Goal: Task Accomplishment & Management: Use online tool/utility

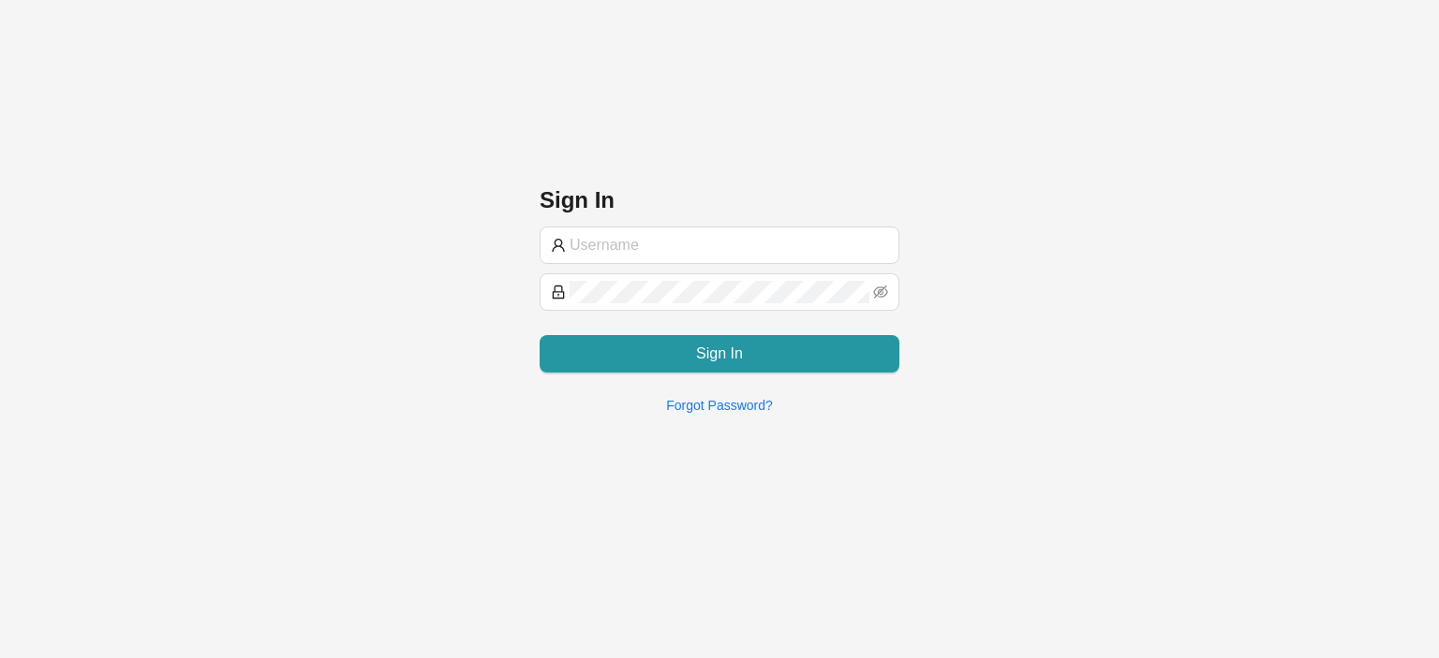
type input "[EMAIL_ADDRESS][DOMAIN_NAME]"
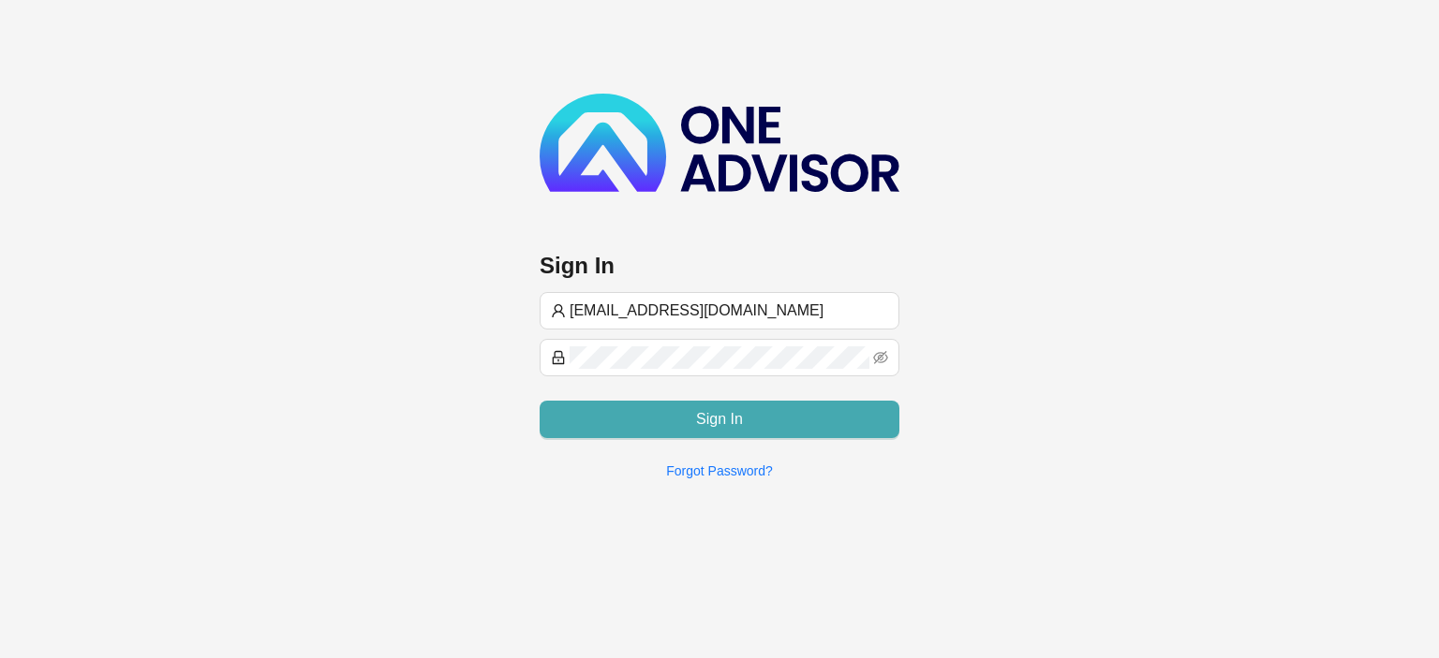
click at [672, 420] on button "Sign In" at bounding box center [719, 419] width 360 height 37
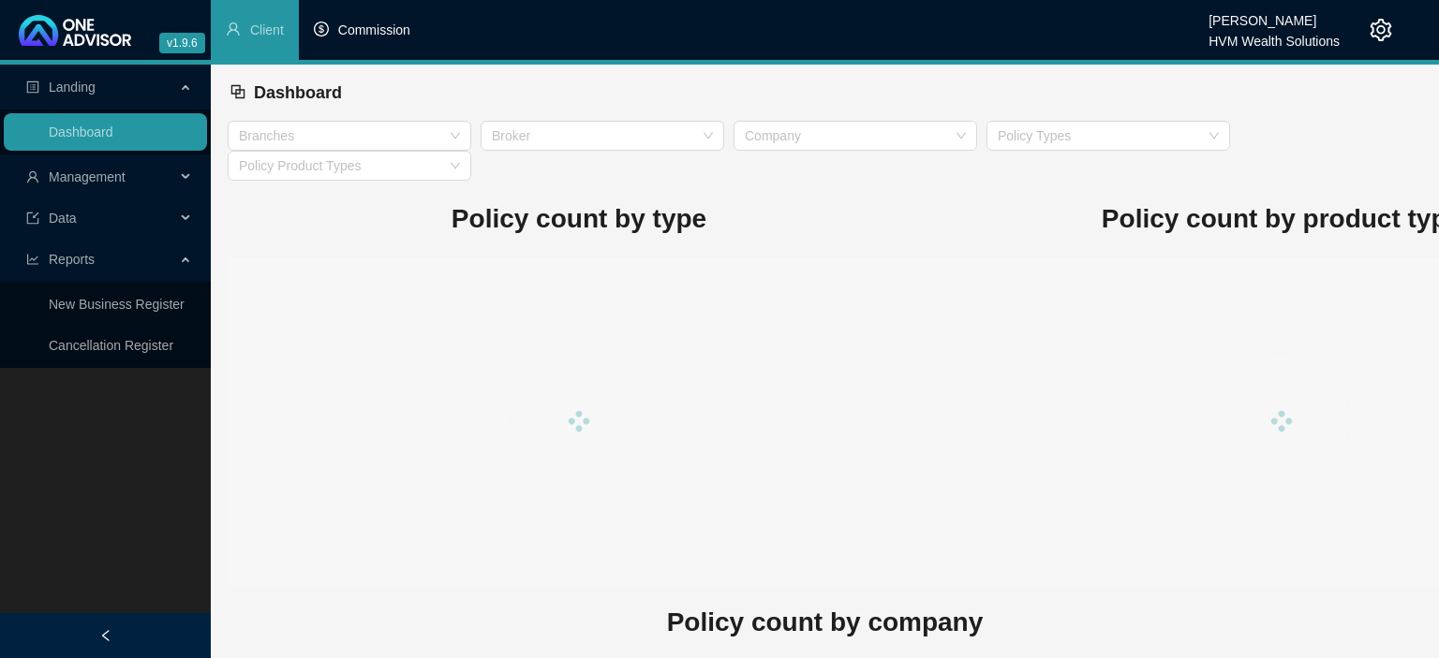
click at [341, 33] on span "Commission" at bounding box center [374, 29] width 72 height 15
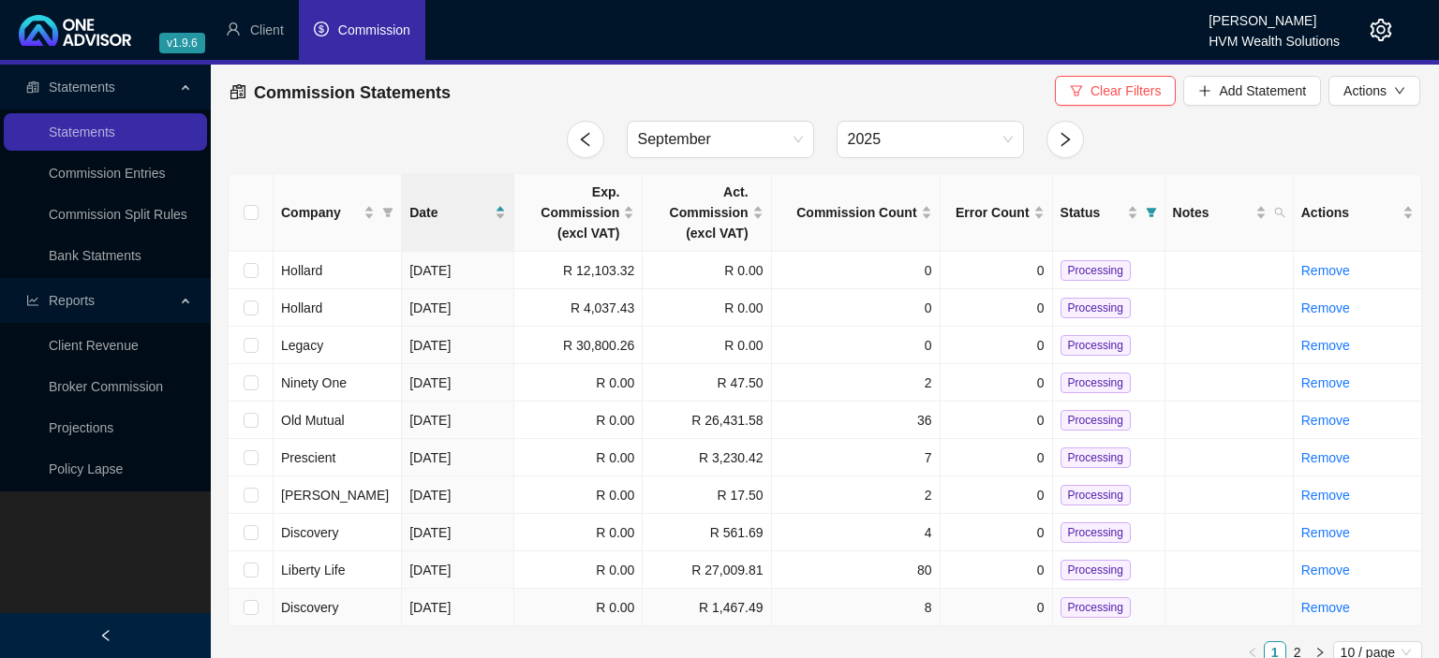
scroll to position [18, 0]
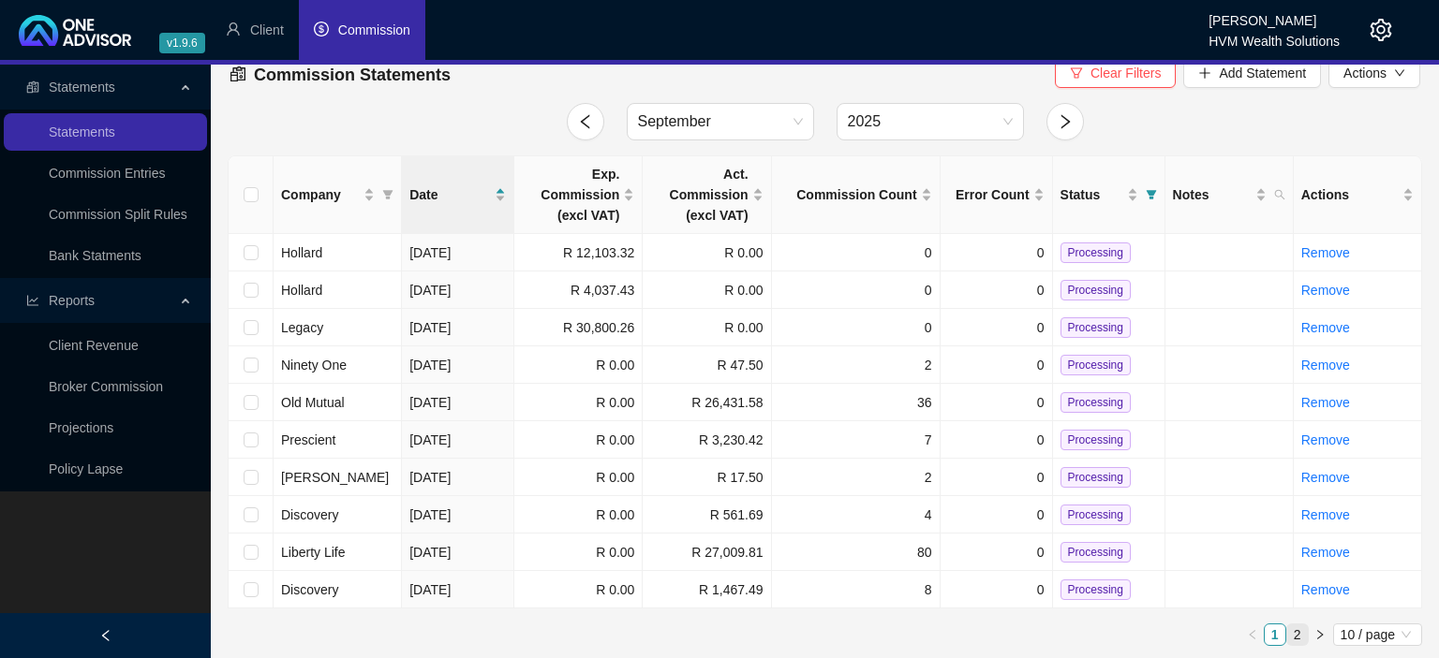
click at [1294, 631] on link "2" at bounding box center [1297, 635] width 21 height 21
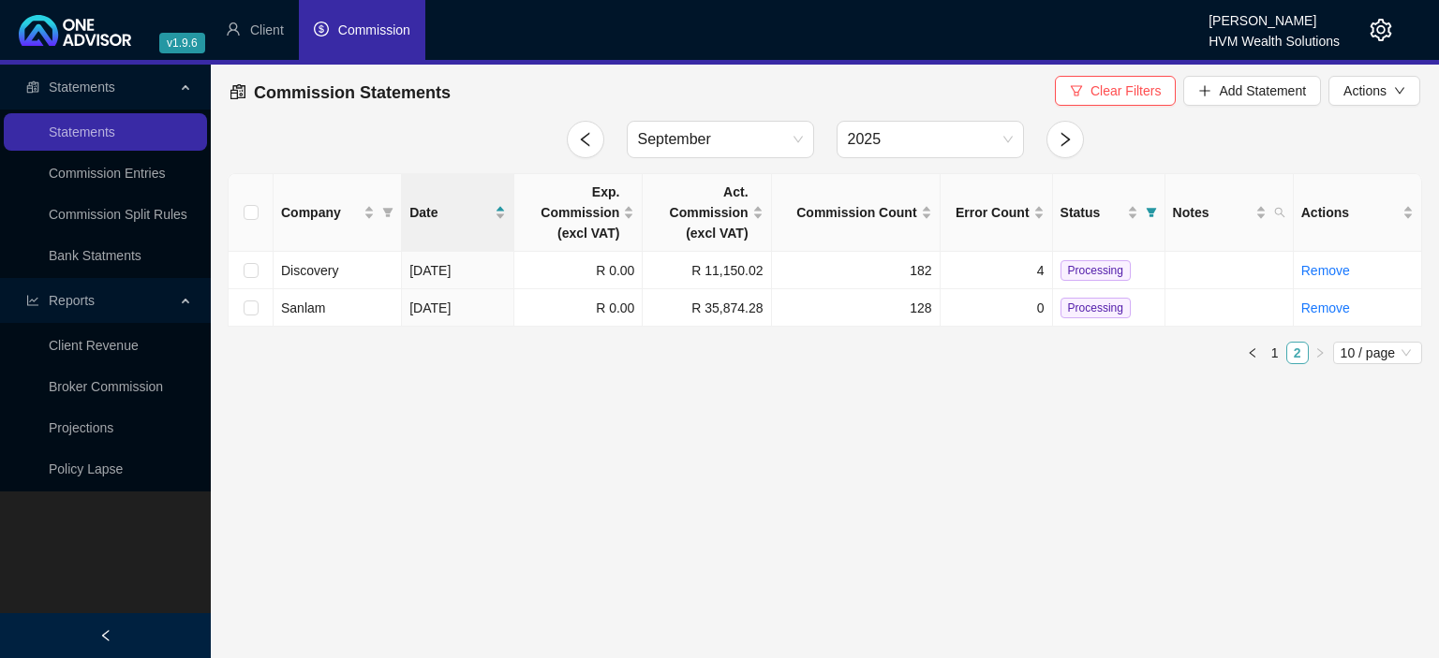
scroll to position [0, 0]
click at [1234, 96] on span "Add Statement" at bounding box center [1262, 91] width 87 height 21
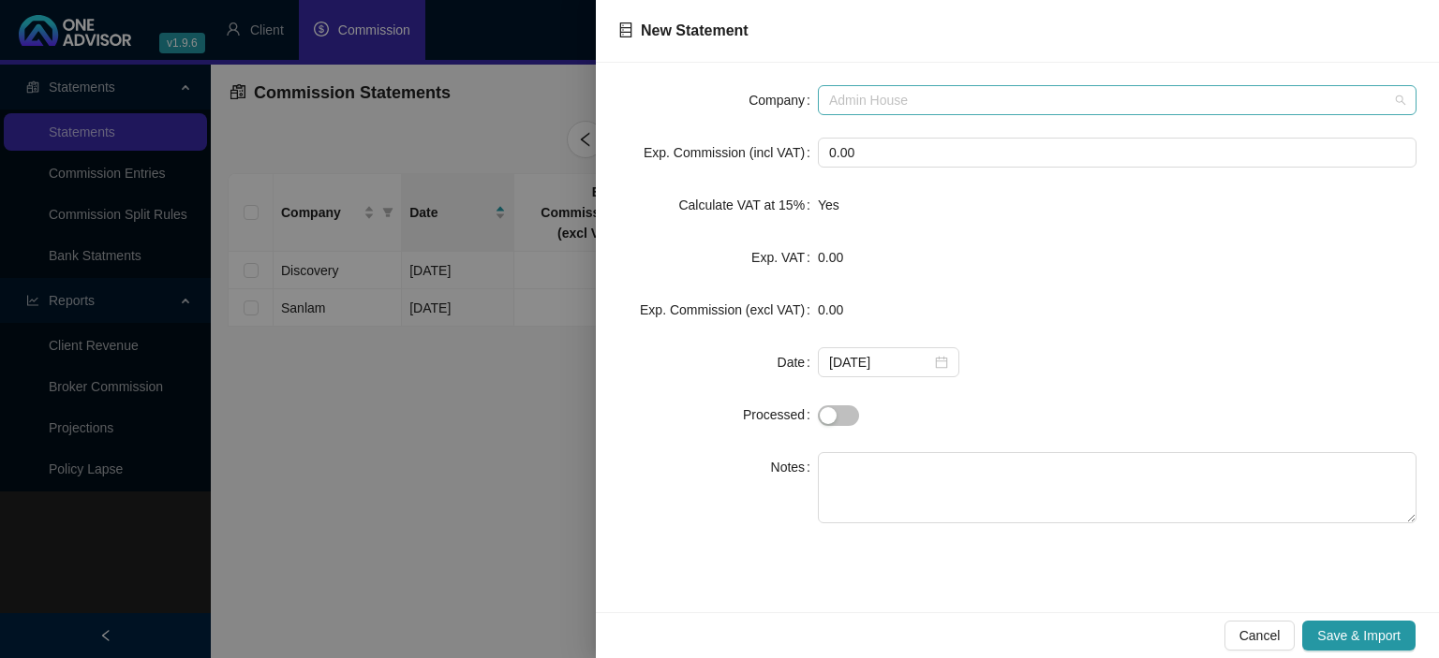
click at [947, 103] on span "Admin House" at bounding box center [1117, 100] width 576 height 28
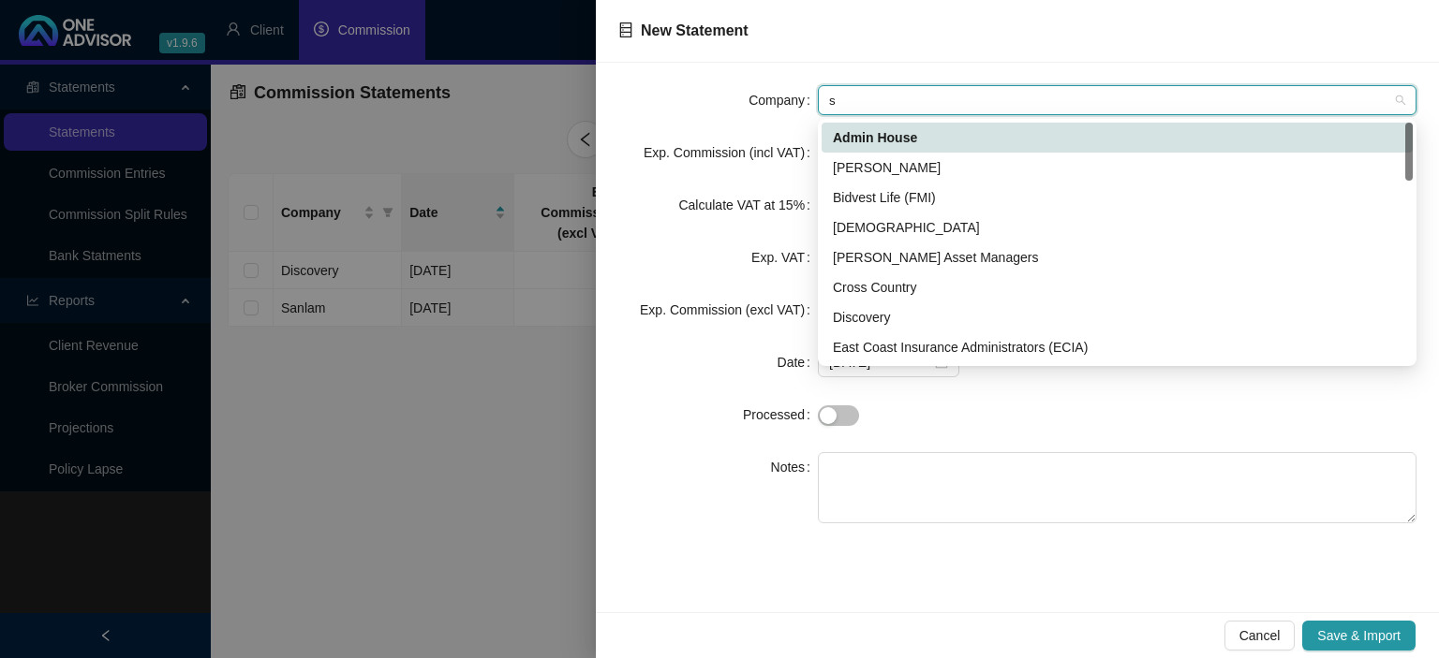
type input "sy"
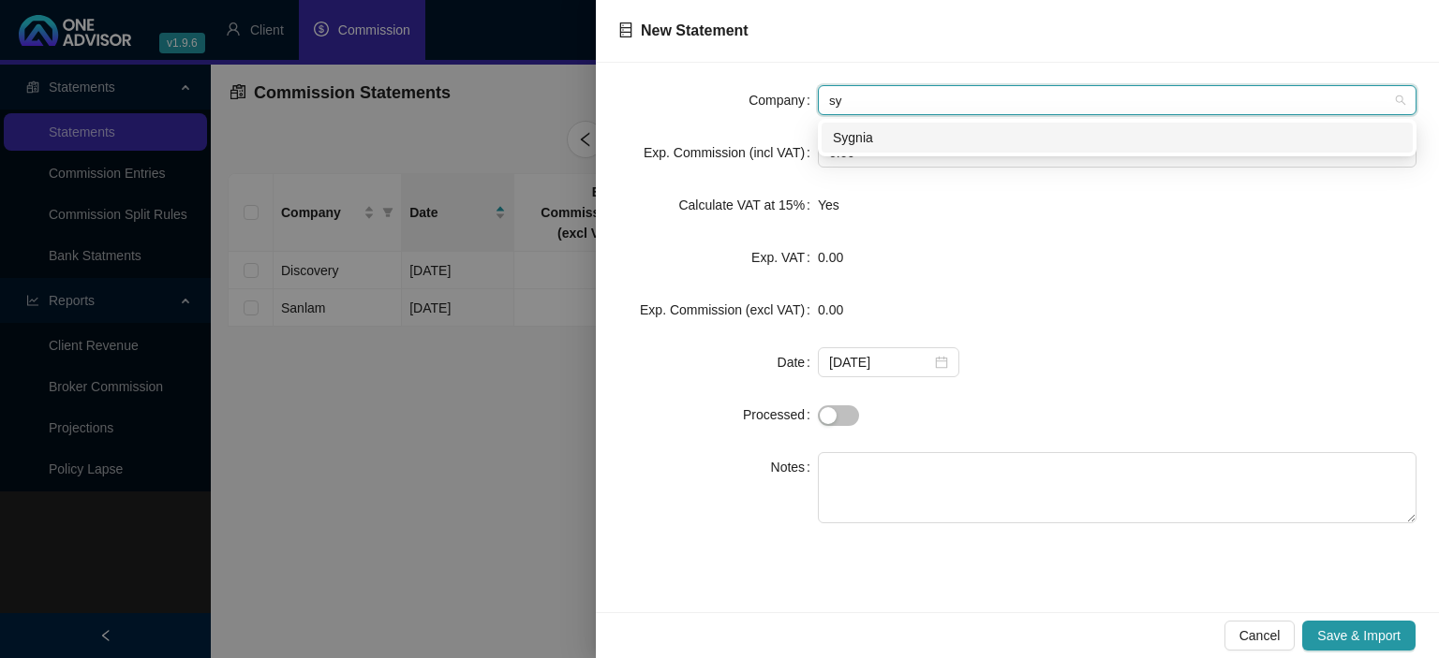
click at [862, 146] on div "Sygnia" at bounding box center [1117, 137] width 569 height 21
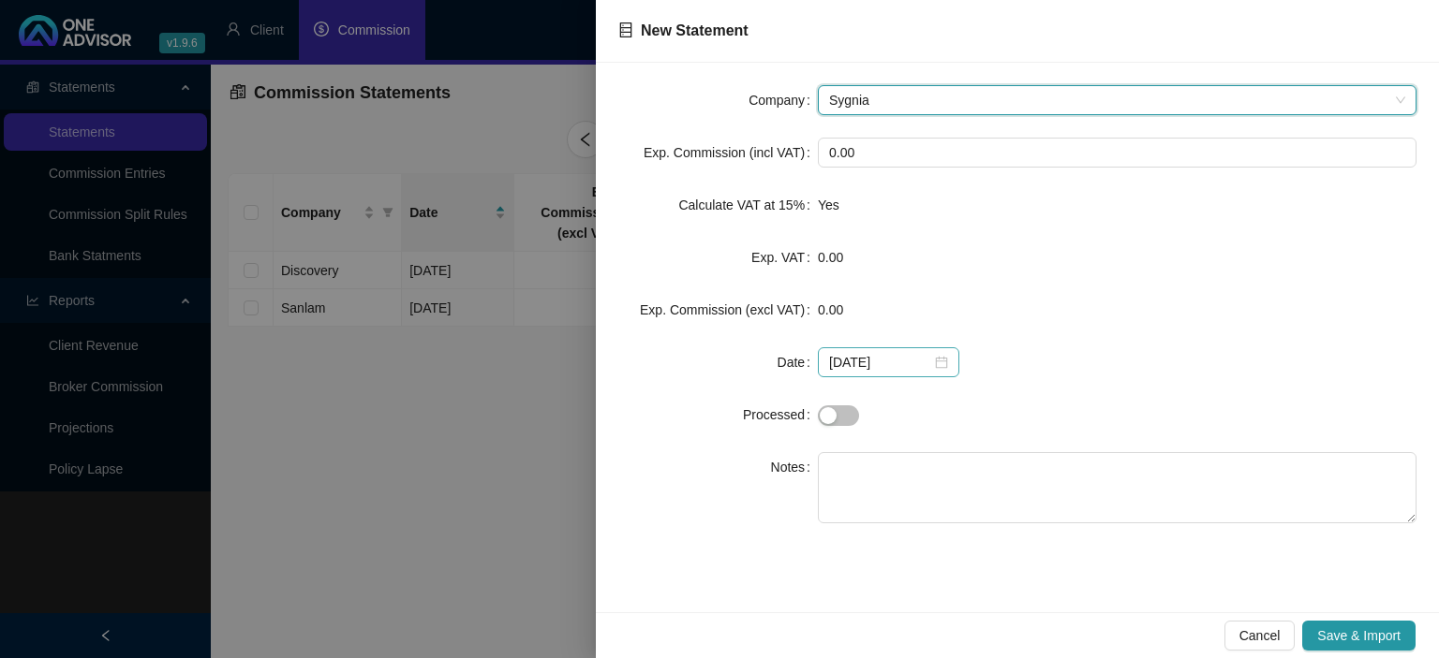
click at [929, 365] on div "[DATE]" at bounding box center [888, 362] width 119 height 21
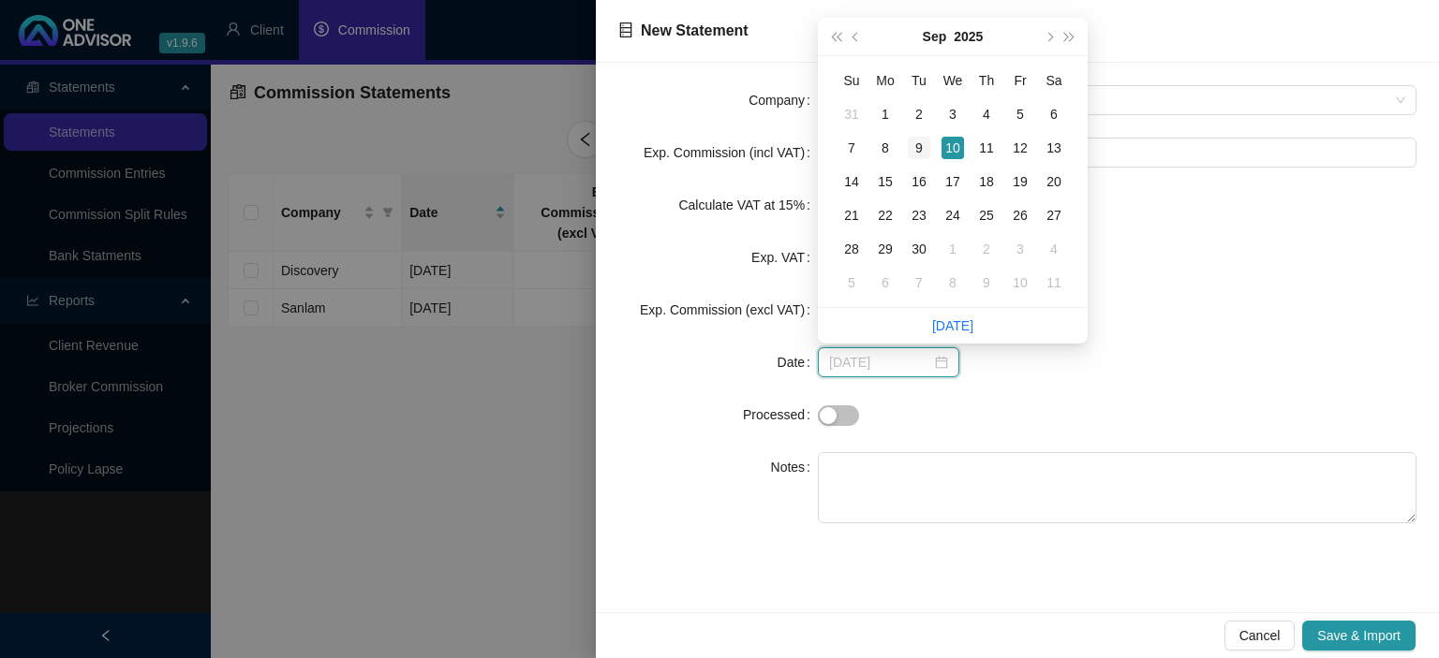
type input "[DATE]"
click at [920, 146] on div "9" at bounding box center [919, 148] width 22 height 22
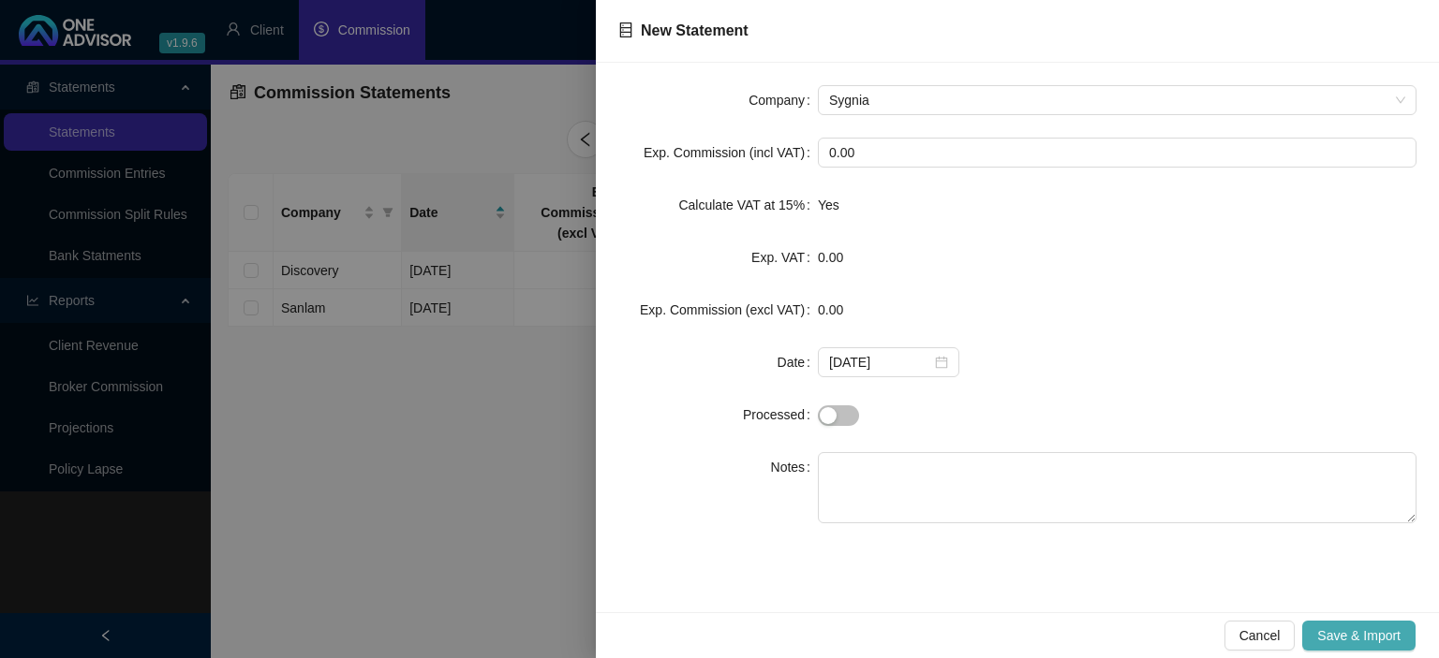
click at [1329, 635] on span "Save & Import" at bounding box center [1358, 636] width 83 height 21
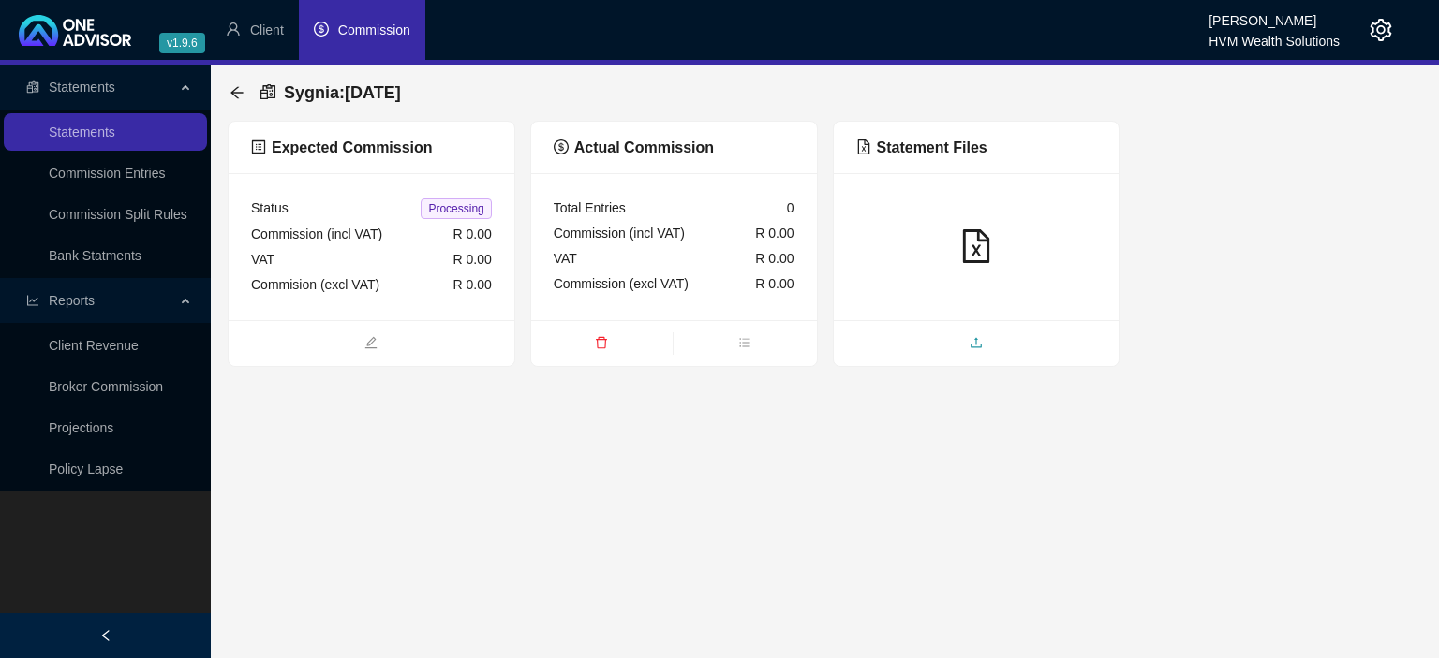
click at [959, 334] on span "upload" at bounding box center [977, 344] width 286 height 21
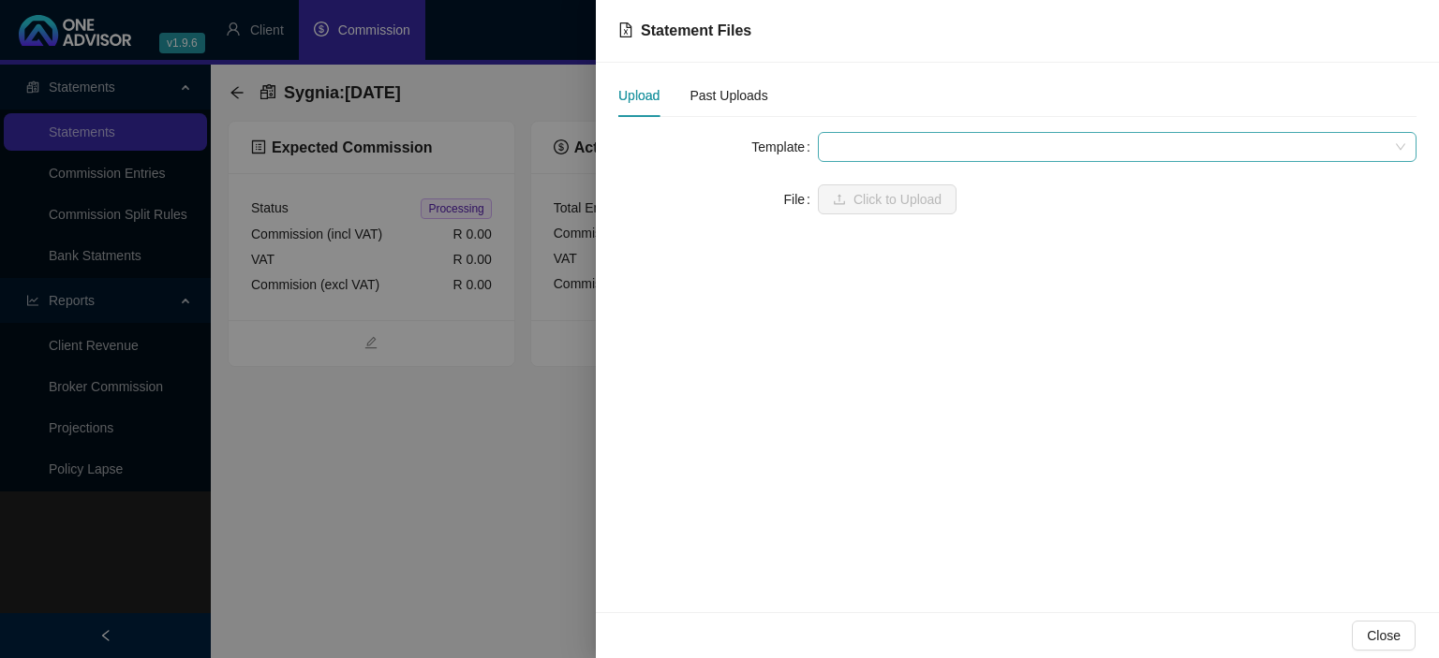
click at [894, 144] on span at bounding box center [1117, 147] width 576 height 28
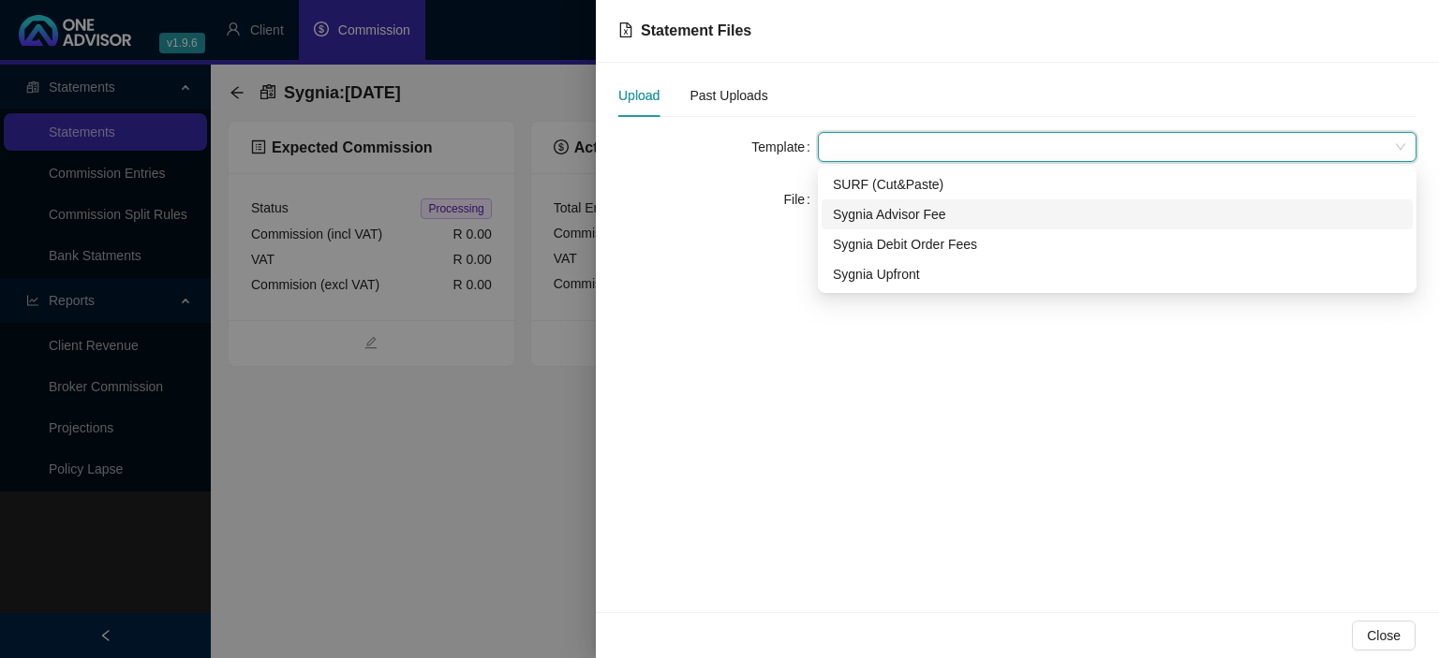
click at [880, 208] on div "Sygnia Advisor Fee" at bounding box center [1117, 214] width 569 height 21
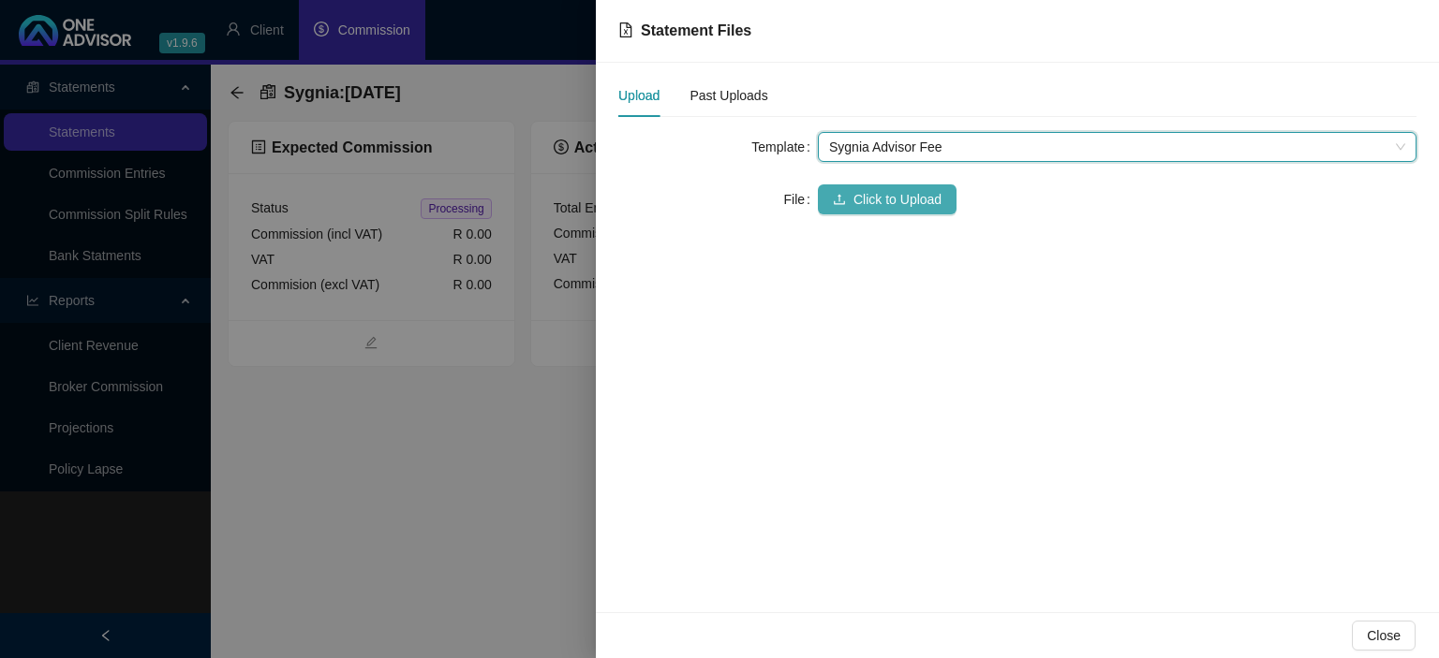
click at [875, 203] on span "Click to Upload" at bounding box center [897, 199] width 88 height 21
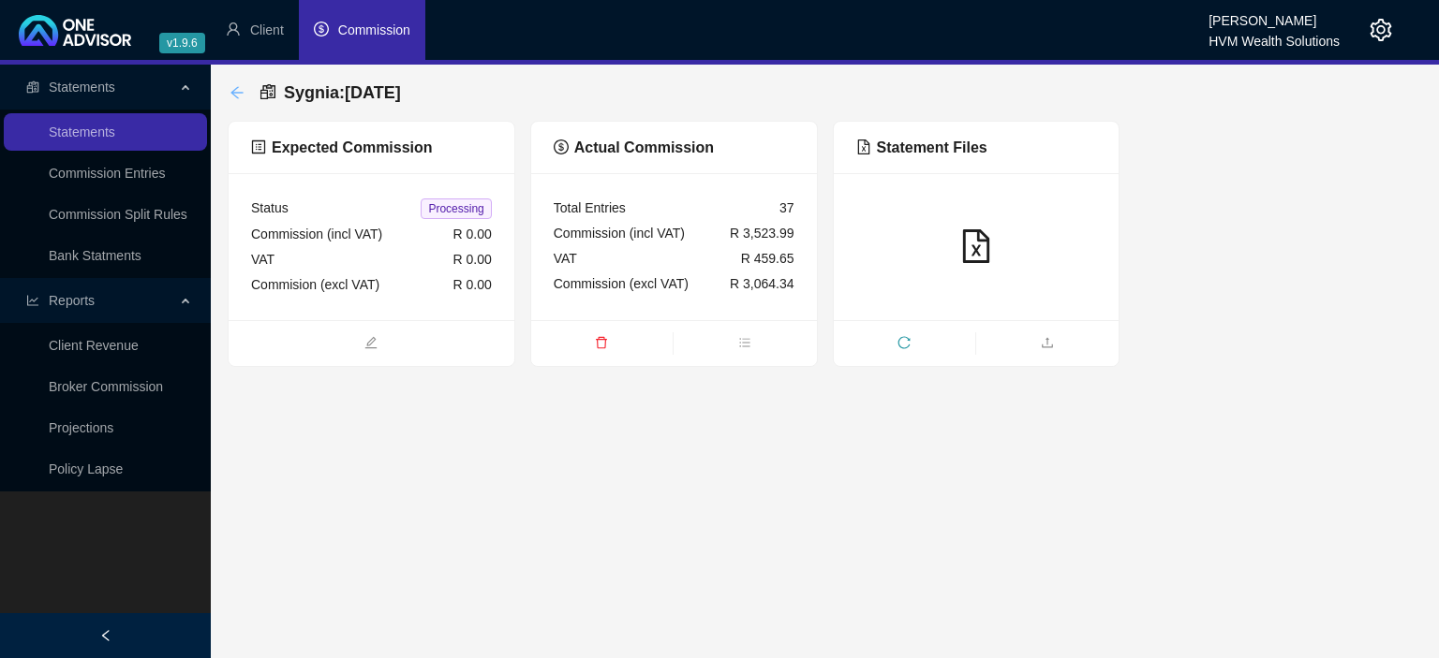
click at [234, 89] on icon "arrow-left" at bounding box center [236, 92] width 15 height 15
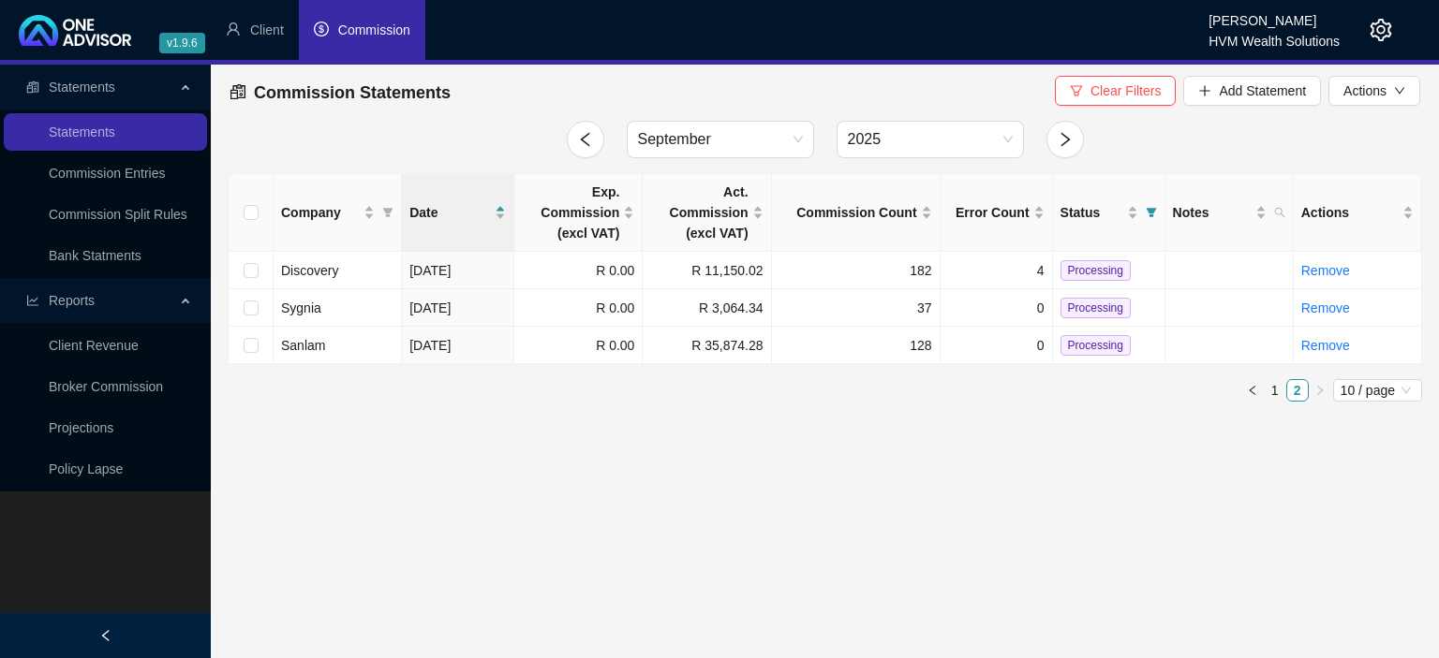
click at [1373, 34] on icon "setting" at bounding box center [1380, 30] width 22 height 22
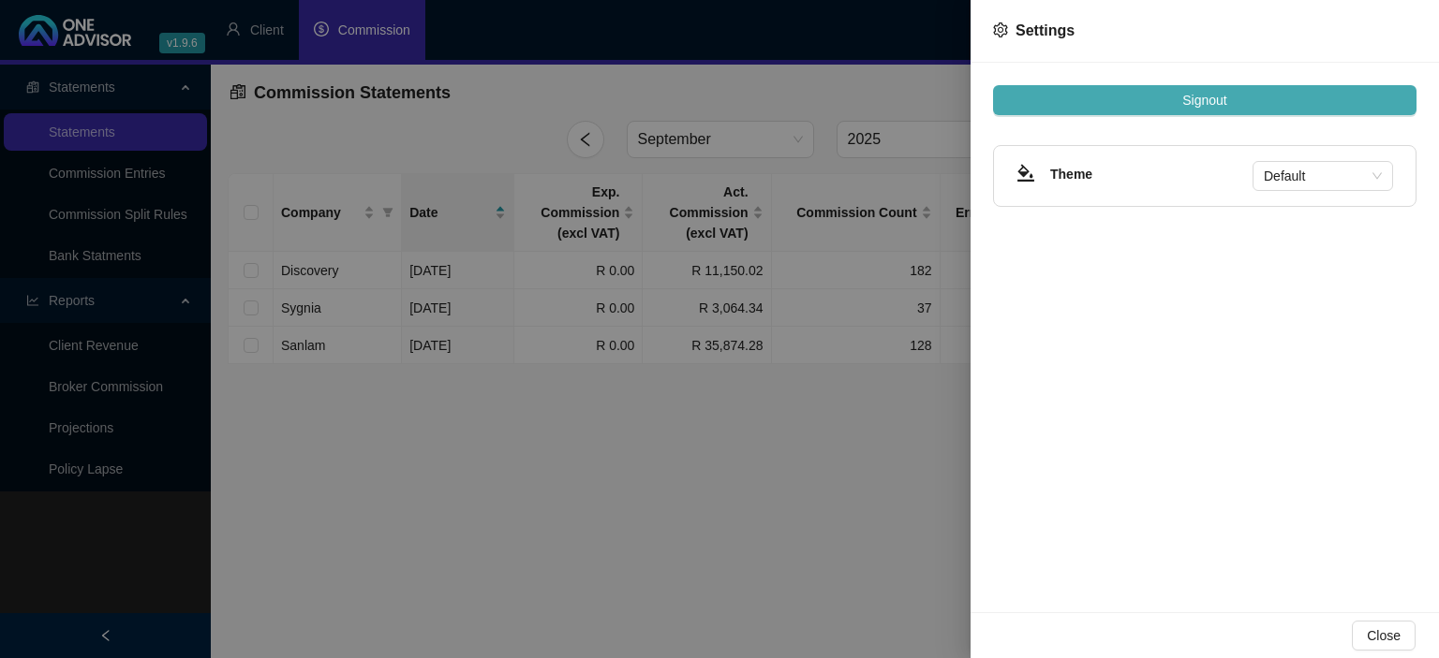
click at [1214, 107] on span "Signout" at bounding box center [1204, 100] width 44 height 21
